Goal: Task Accomplishment & Management: Understand process/instructions

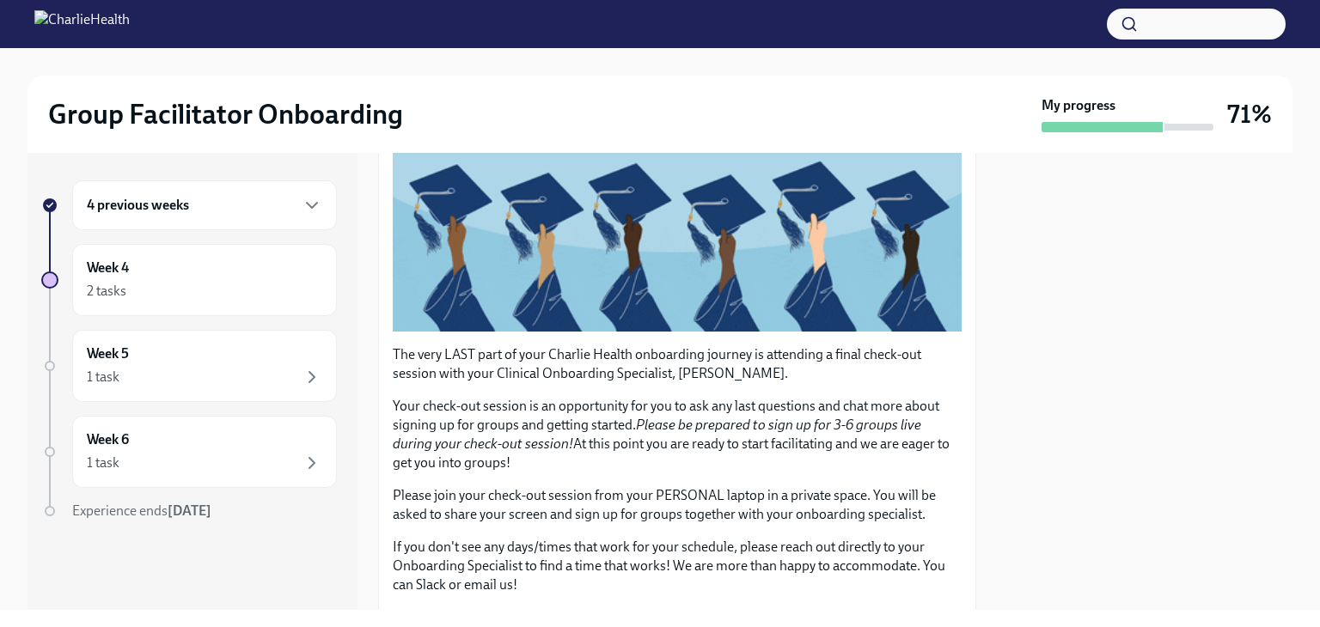
scroll to position [399, 0]
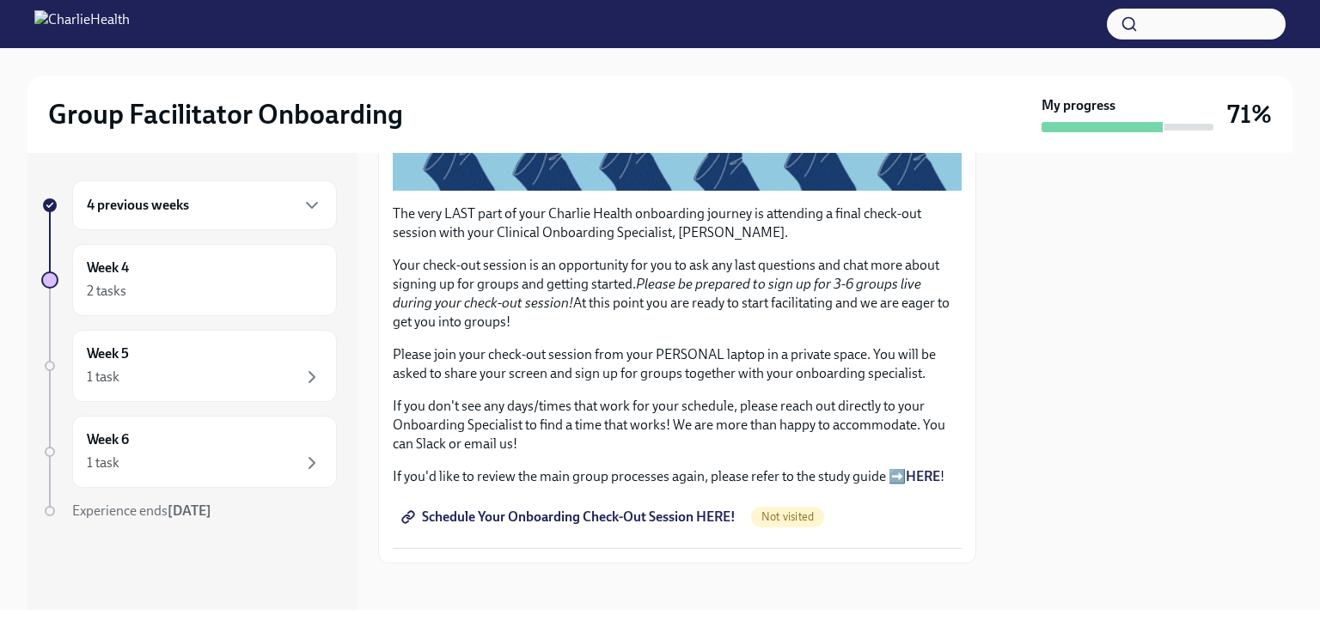
click at [519, 509] on span "Schedule Your Onboarding Check-Out Session HERE!" at bounding box center [570, 517] width 331 height 17
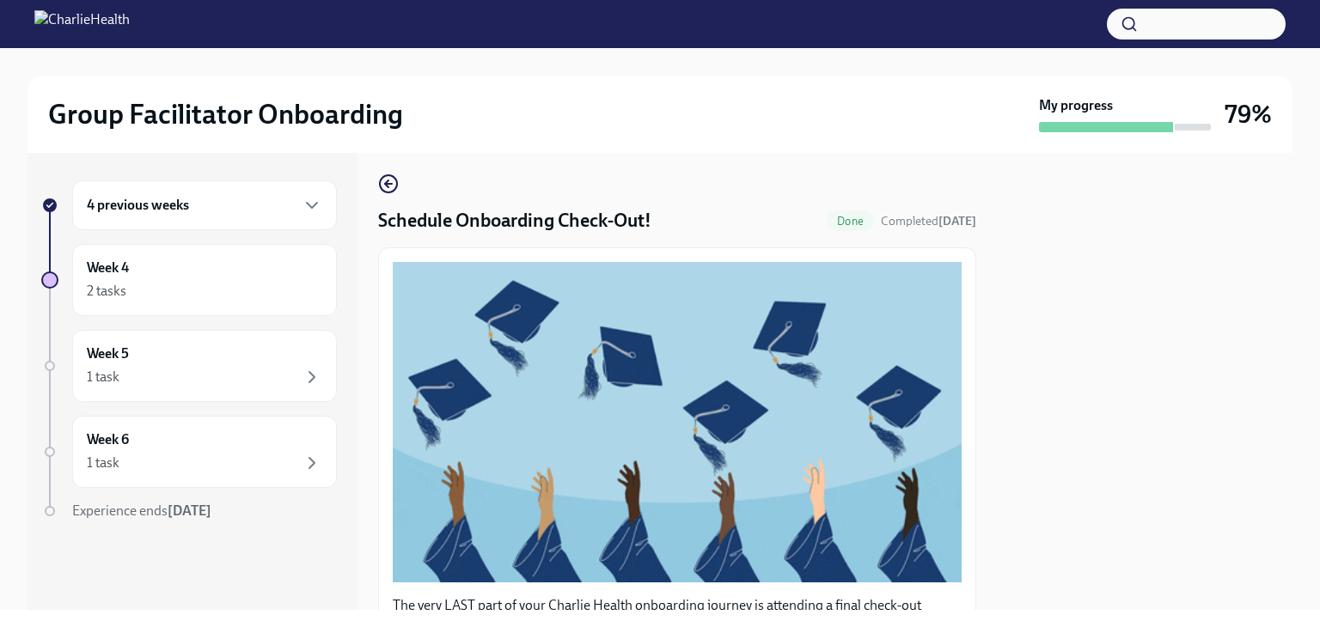
scroll to position [0, 0]
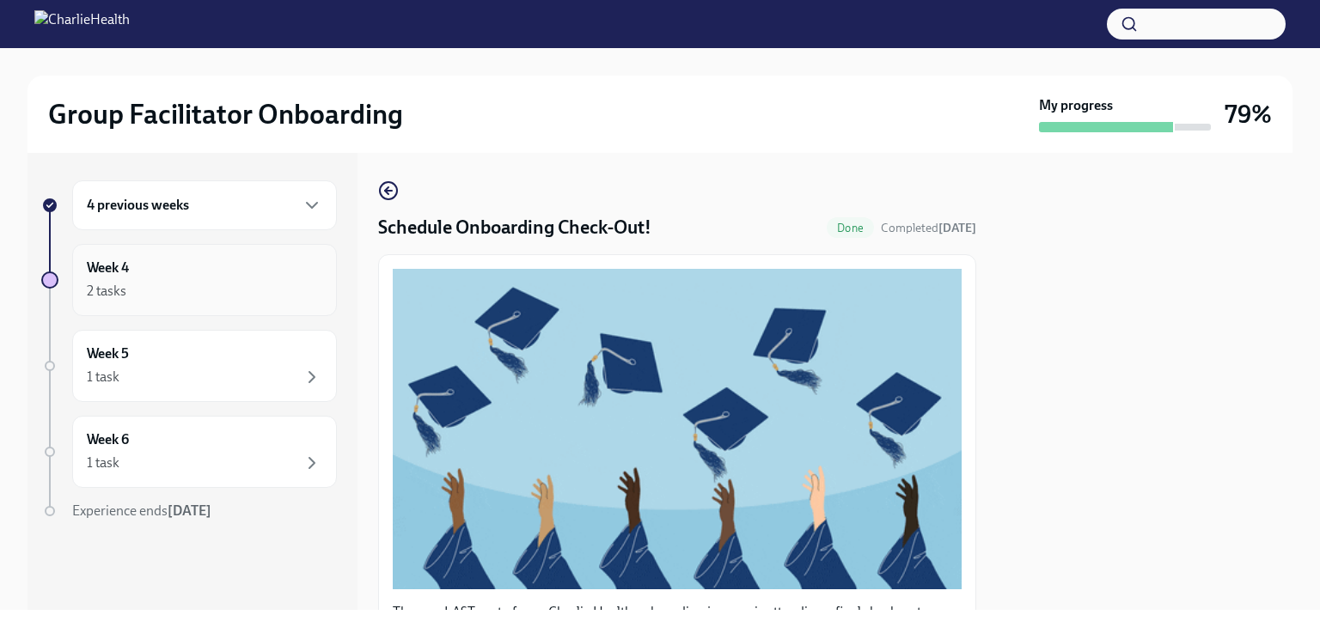
click at [233, 289] on div "2 tasks" at bounding box center [204, 291] width 235 height 21
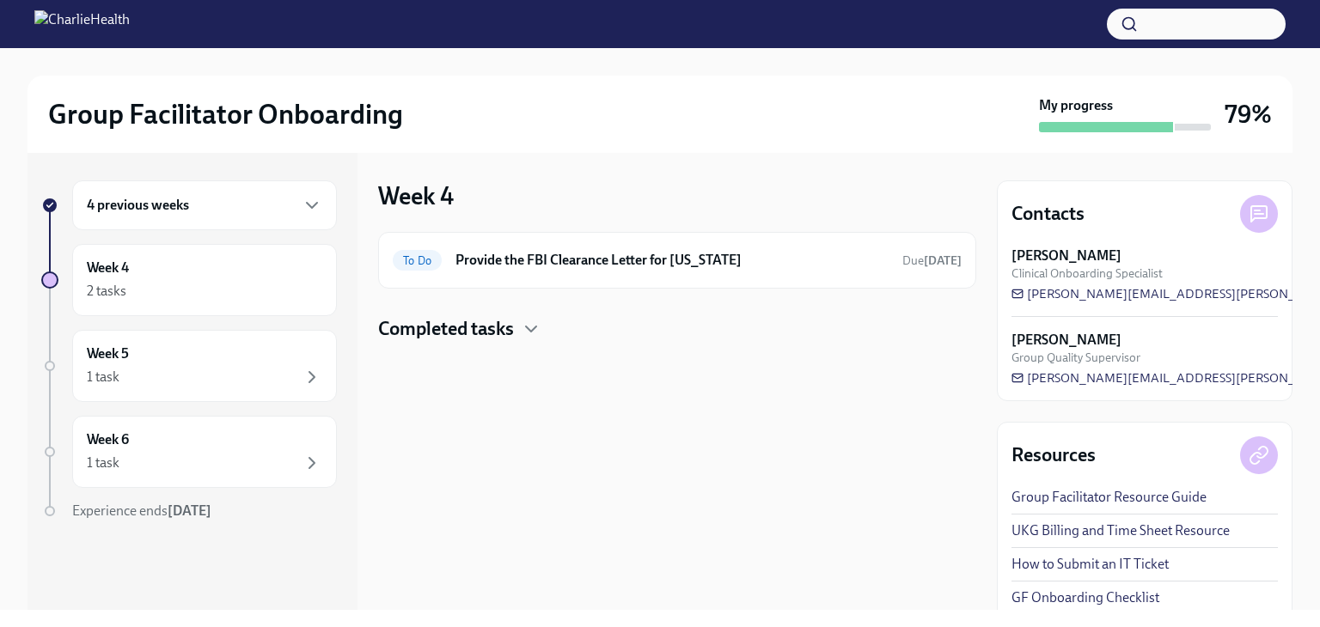
click at [479, 331] on h4 "Completed tasks" at bounding box center [446, 329] width 136 height 26
click at [510, 328] on h4 "Completed tasks" at bounding box center [446, 329] width 136 height 26
click at [238, 356] on div "Week 5 1 task" at bounding box center [204, 366] width 235 height 43
click at [189, 290] on div "2 tasks" at bounding box center [204, 291] width 235 height 21
